Goal: Find specific page/section: Find specific page/section

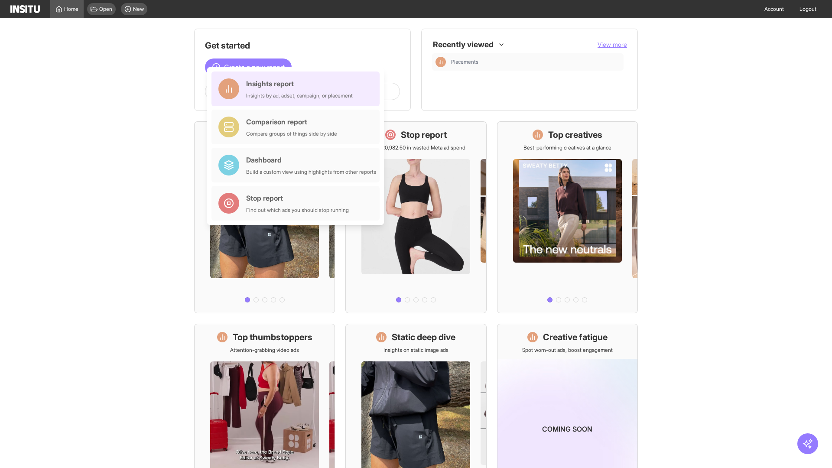
click at [298, 89] on div "Insights report Insights by ad, adset, campaign, or placement" at bounding box center [299, 88] width 107 height 21
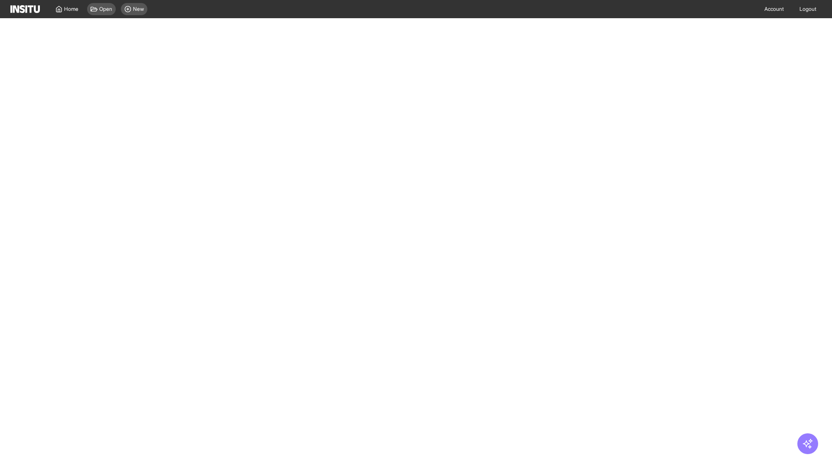
select select "**"
